Goal: Use online tool/utility: Utilize a website feature to perform a specific function

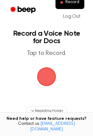
click at [59, 43] on h1 "Record a Voice Note for Docs" at bounding box center [46, 37] width 71 height 15
click at [52, 75] on span "button" at bounding box center [46, 76] width 19 height 19
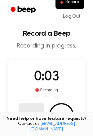
click at [27, 111] on button "Delete" at bounding box center [31, 115] width 25 height 25
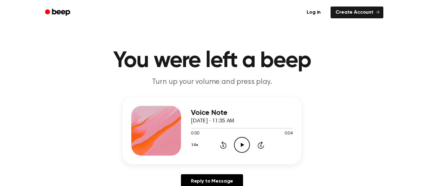
click at [243, 144] on icon "Play Audio" at bounding box center [242, 145] width 16 height 16
click at [243, 146] on icon "Pause Audio" at bounding box center [242, 145] width 16 height 16
click at [243, 146] on icon "Play Audio" at bounding box center [242, 145] width 16 height 16
click at [243, 146] on icon "Pause Audio" at bounding box center [242, 145] width 16 height 16
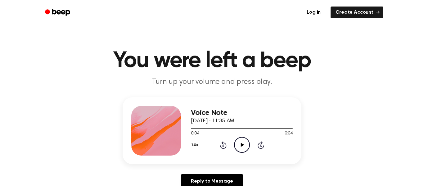
click at [243, 146] on icon "Play Audio" at bounding box center [242, 145] width 16 height 16
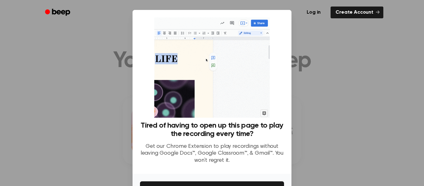
click at [311, 88] on div at bounding box center [212, 93] width 424 height 186
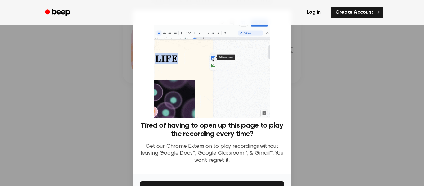
scroll to position [82, 0]
click at [316, 126] on div at bounding box center [212, 93] width 424 height 186
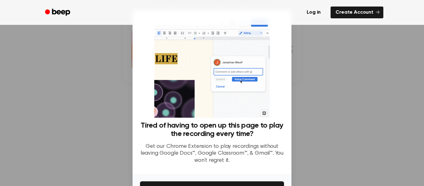
click at [316, 126] on div at bounding box center [212, 93] width 424 height 186
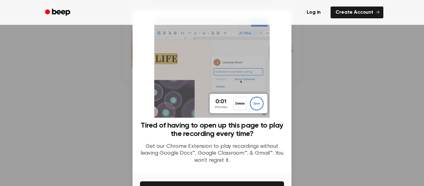
scroll to position [40, 0]
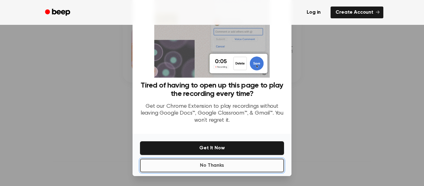
click at [255, 165] on button "No Thanks" at bounding box center [212, 166] width 144 height 14
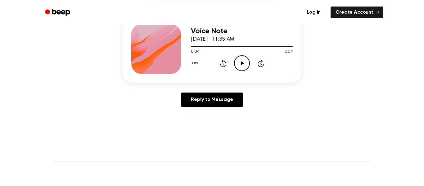
click at [242, 63] on icon at bounding box center [242, 63] width 3 height 4
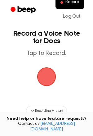
click at [50, 77] on span "button" at bounding box center [46, 76] width 17 height 17
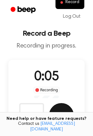
click at [64, 109] on button "Save" at bounding box center [61, 115] width 25 height 25
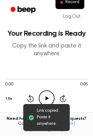
click at [44, 97] on icon "Play Audio" at bounding box center [47, 98] width 16 height 16
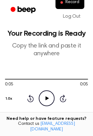
click at [44, 98] on icon "Play Audio" at bounding box center [47, 98] width 16 height 16
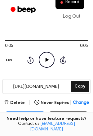
scroll to position [33, 0]
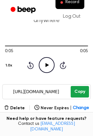
click at [80, 92] on button "Copy" at bounding box center [80, 91] width 18 height 11
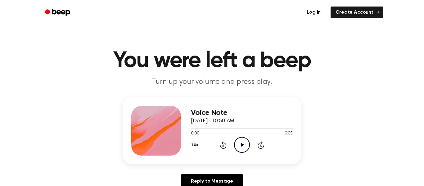
click at [243, 146] on icon "Play Audio" at bounding box center [242, 145] width 16 height 16
click at [243, 145] on icon at bounding box center [242, 145] width 3 height 4
click at [242, 144] on icon at bounding box center [242, 145] width 3 height 4
click at [242, 144] on icon "Pause Audio" at bounding box center [242, 145] width 16 height 16
click at [242, 144] on icon at bounding box center [242, 145] width 3 height 4
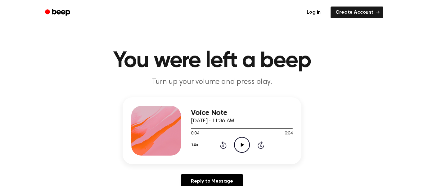
click at [242, 144] on icon at bounding box center [242, 145] width 3 height 4
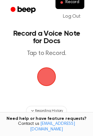
click at [38, 74] on span "button" at bounding box center [46, 76] width 17 height 17
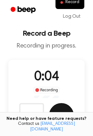
click at [59, 113] on button "Save" at bounding box center [61, 115] width 25 height 25
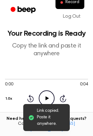
click at [46, 96] on icon "Play Audio" at bounding box center [47, 98] width 16 height 16
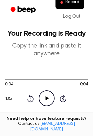
click at [46, 96] on icon "Play Audio" at bounding box center [47, 98] width 16 height 16
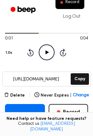
scroll to position [48, 0]
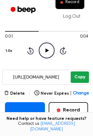
click at [80, 74] on button "Copy" at bounding box center [80, 76] width 18 height 11
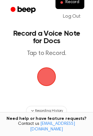
click at [44, 80] on span "button" at bounding box center [46, 77] width 22 height 22
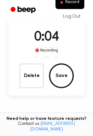
scroll to position [38, 0]
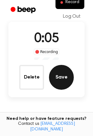
click at [61, 79] on button "Save" at bounding box center [61, 77] width 25 height 25
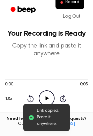
click at [44, 95] on icon "Play Audio" at bounding box center [47, 98] width 16 height 16
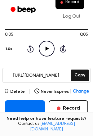
scroll to position [52, 0]
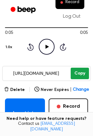
click at [79, 76] on button "Copy" at bounding box center [80, 73] width 18 height 11
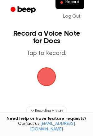
click at [42, 68] on span "button" at bounding box center [46, 76] width 17 height 17
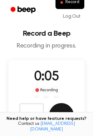
click at [56, 111] on button "Save" at bounding box center [61, 115] width 25 height 25
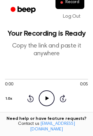
click at [48, 93] on icon "Play Audio" at bounding box center [47, 98] width 16 height 16
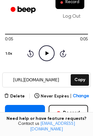
scroll to position [46, 0]
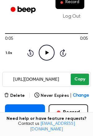
click at [84, 80] on button "Copy" at bounding box center [80, 79] width 18 height 11
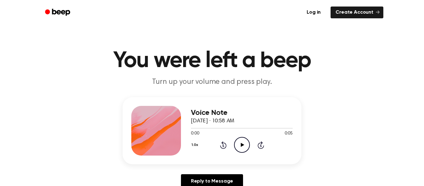
click at [241, 148] on icon "Play Audio" at bounding box center [242, 145] width 16 height 16
